Goal: Transaction & Acquisition: Download file/media

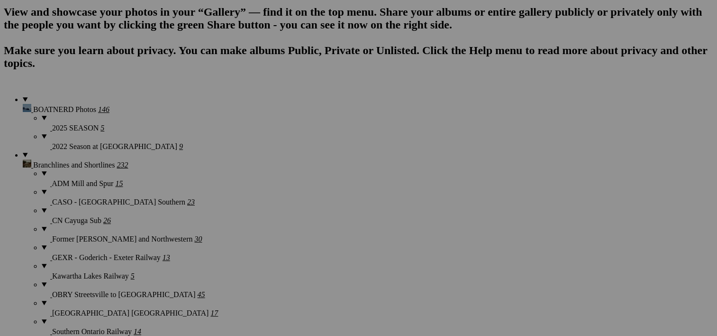
scroll to position [719, 0]
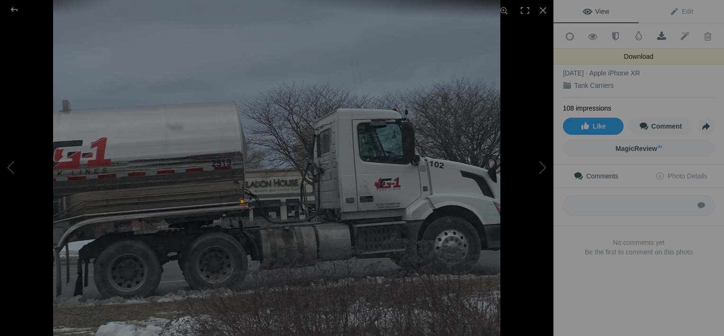
click at [653, 37] on span at bounding box center [661, 36] width 23 height 9
